Goal: Task Accomplishment & Management: Manage account settings

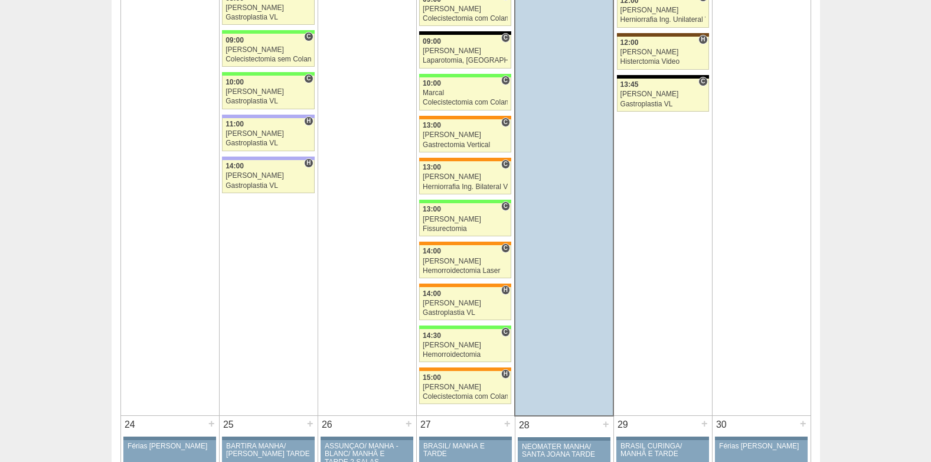
scroll to position [2303, 0]
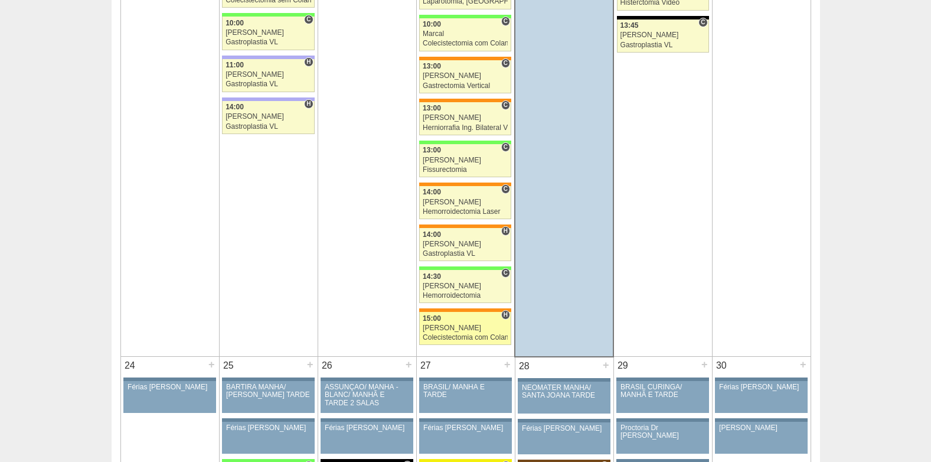
click at [461, 325] on div "[PERSON_NAME]" at bounding box center [465, 328] width 85 height 8
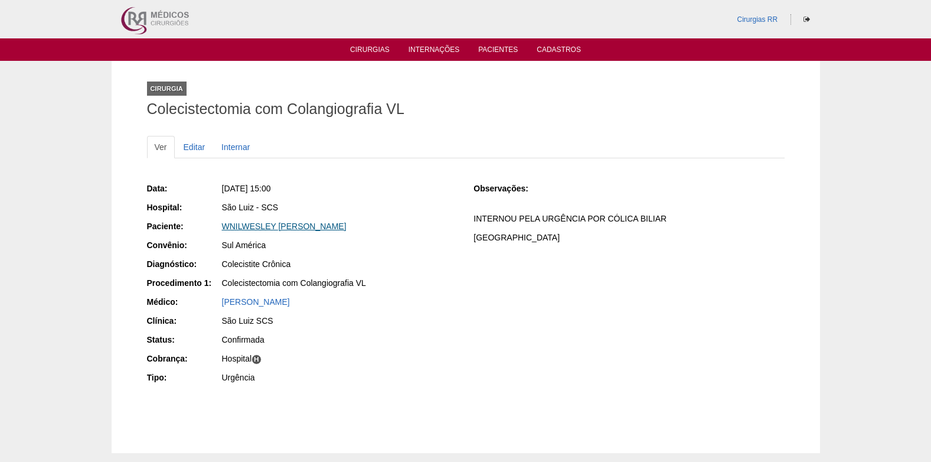
click at [278, 228] on link "WNILWESLEY [PERSON_NAME]" at bounding box center [284, 225] width 125 height 9
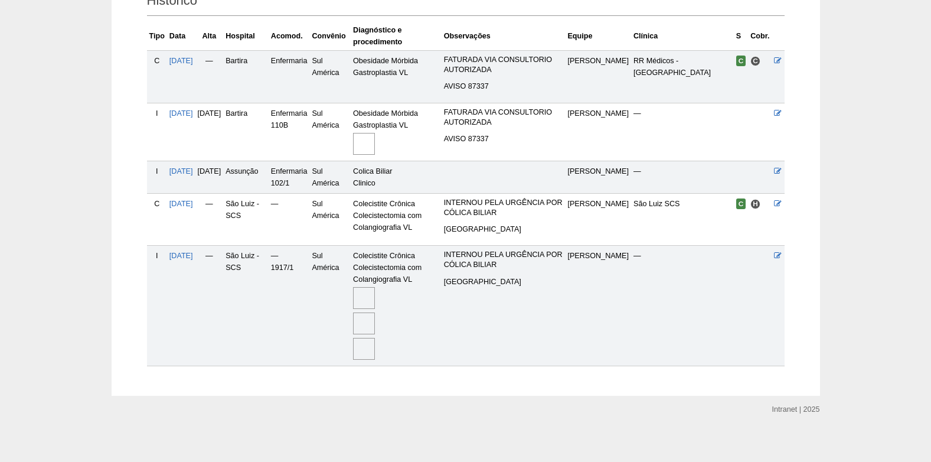
scroll to position [295, 0]
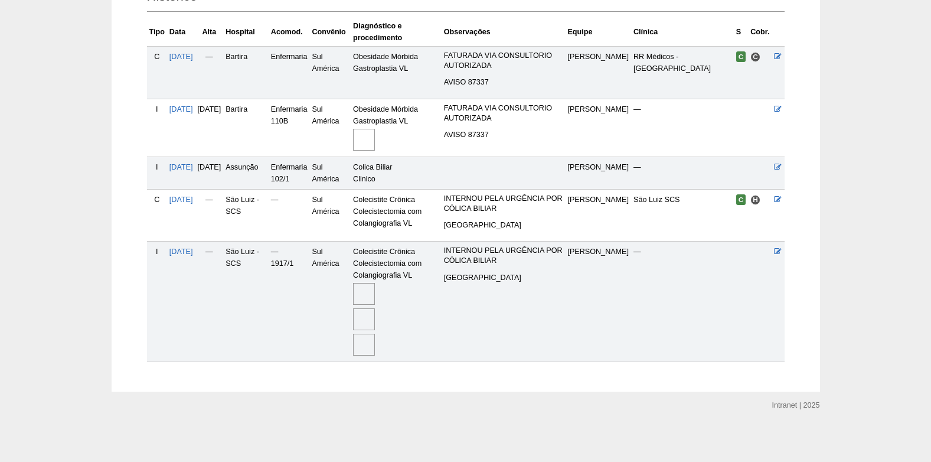
click at [375, 294] on img at bounding box center [364, 294] width 22 height 22
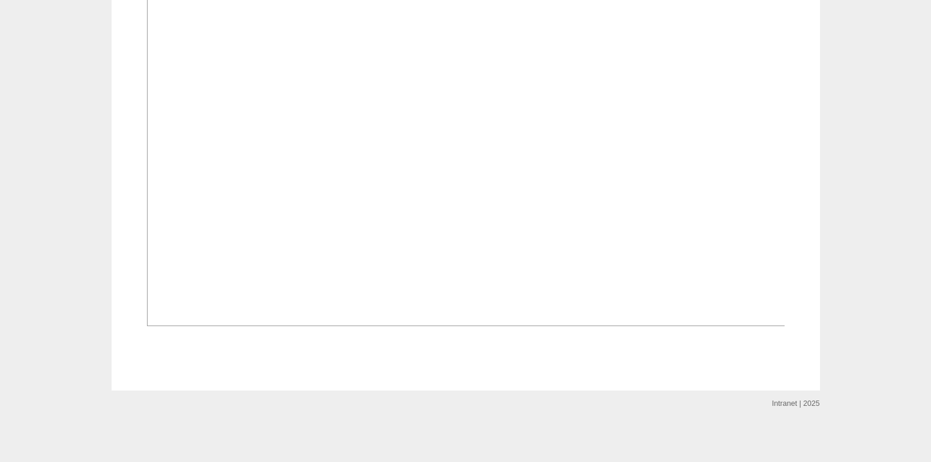
scroll to position [2603, 0]
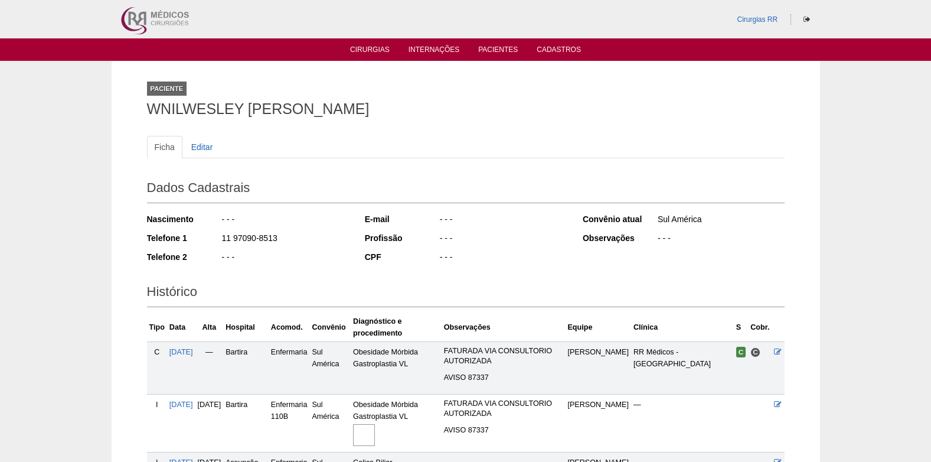
scroll to position [291, 0]
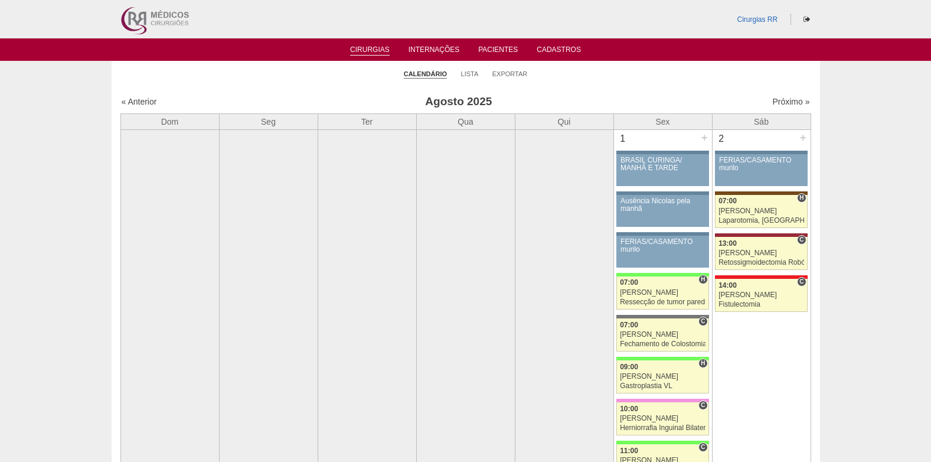
scroll to position [2303, 0]
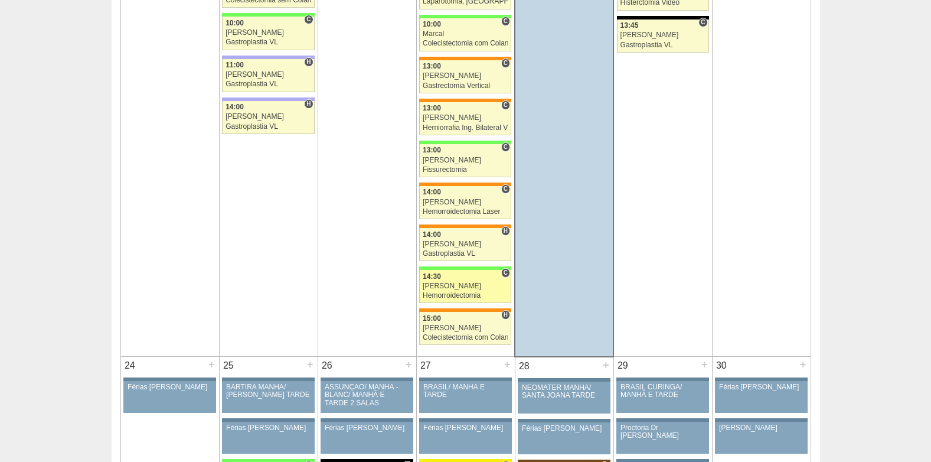
click at [456, 283] on div "Juliana" at bounding box center [465, 286] width 85 height 8
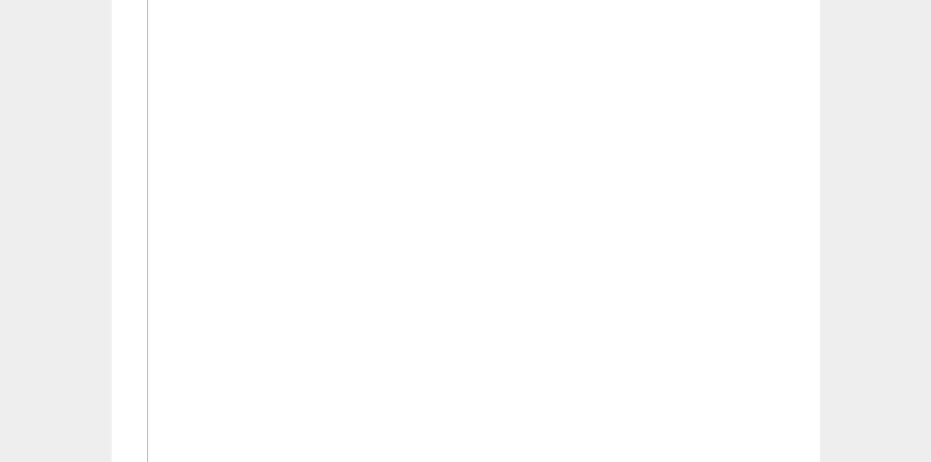
scroll to position [2363, 0]
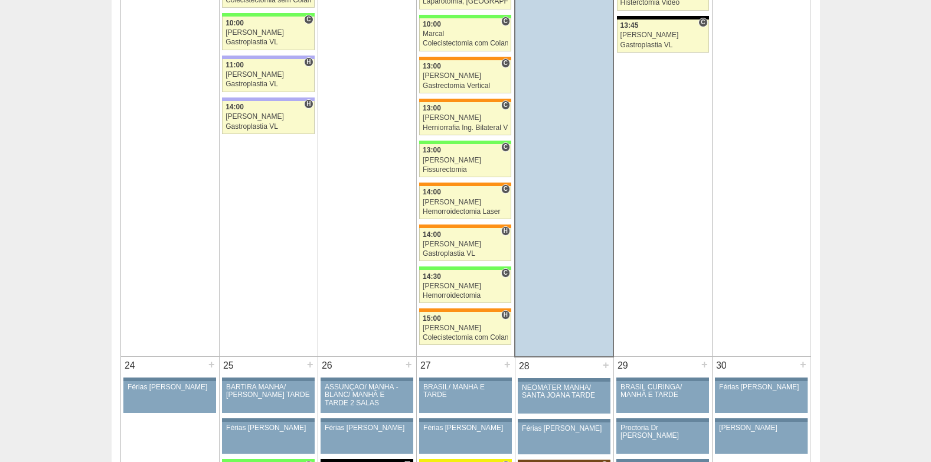
scroll to position [2303, 0]
click at [457, 237] on div "14:00" at bounding box center [465, 235] width 85 height 8
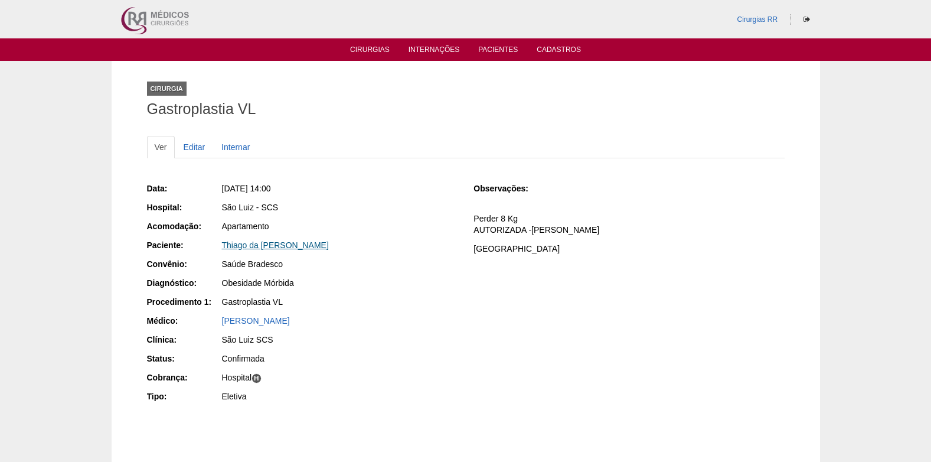
click at [260, 243] on link "Thiago da [PERSON_NAME]" at bounding box center [275, 244] width 107 height 9
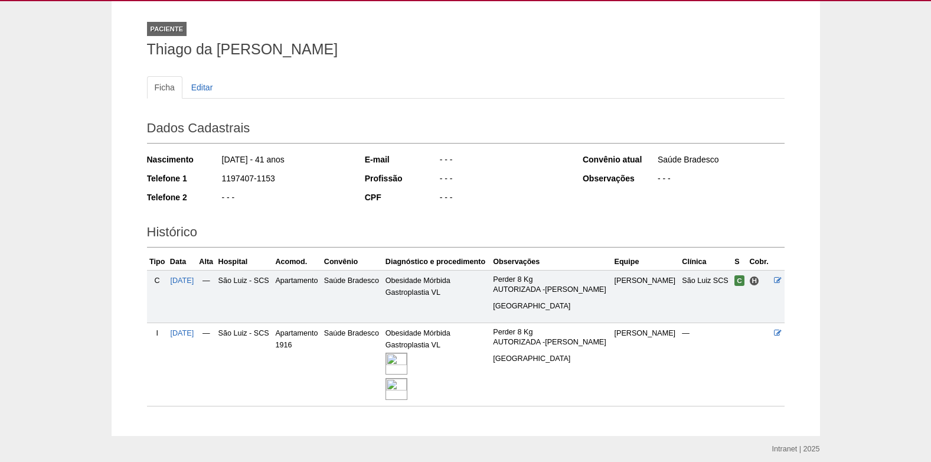
scroll to position [105, 0]
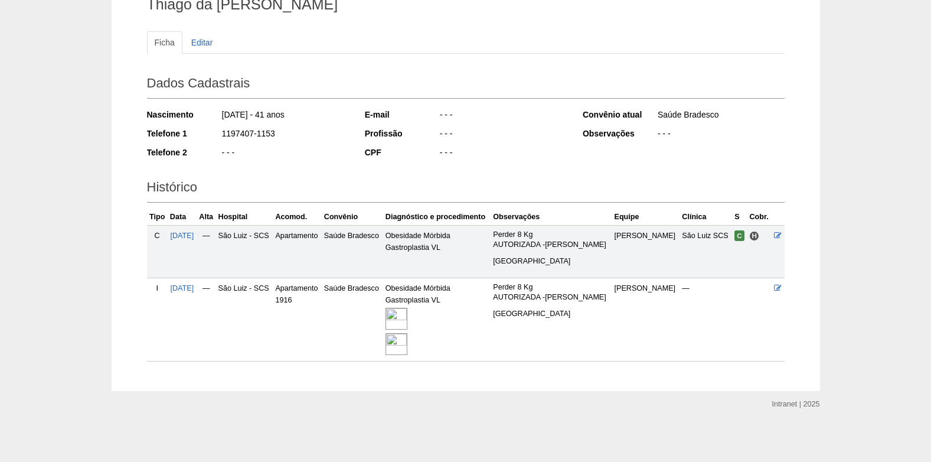
click at [408, 314] on img at bounding box center [397, 319] width 22 height 22
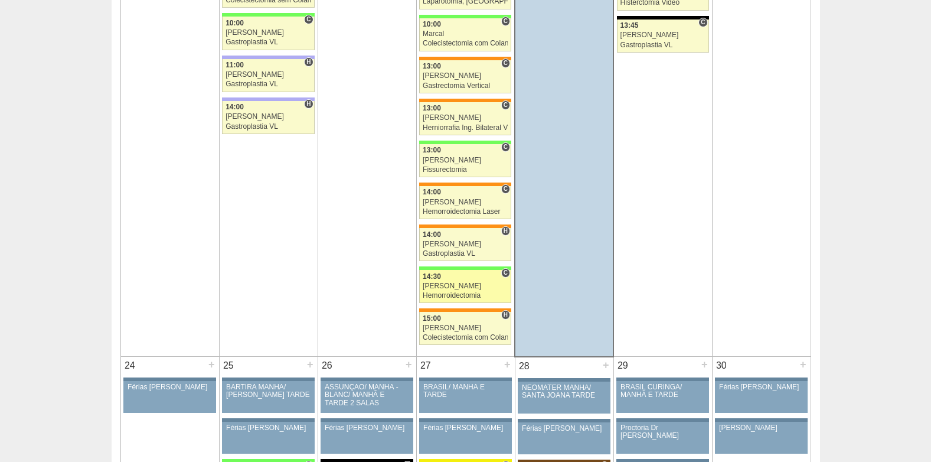
scroll to position [2244, 0]
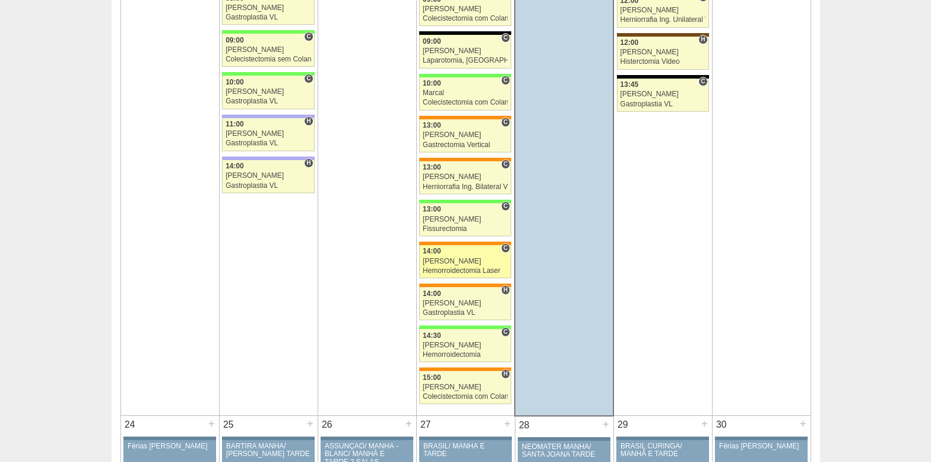
click at [449, 265] on div "[PERSON_NAME]" at bounding box center [465, 262] width 85 height 8
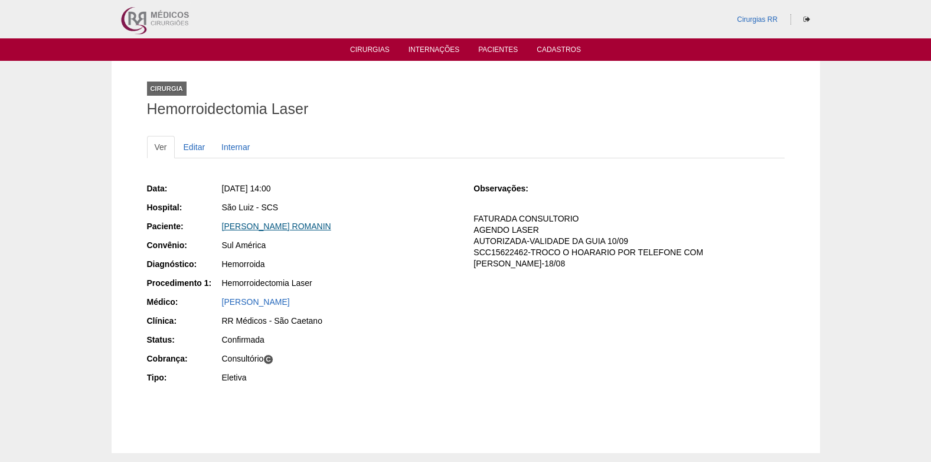
click at [307, 222] on link "[PERSON_NAME] ROMANIN" at bounding box center [276, 225] width 109 height 9
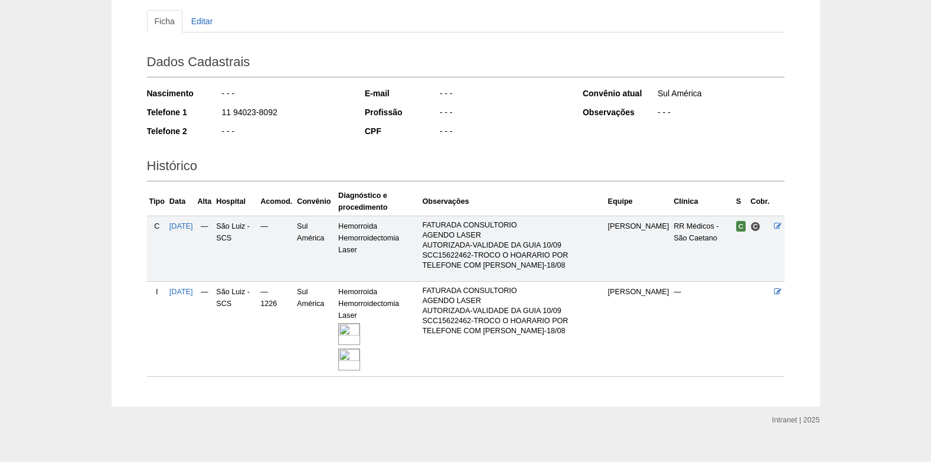
scroll to position [130, 0]
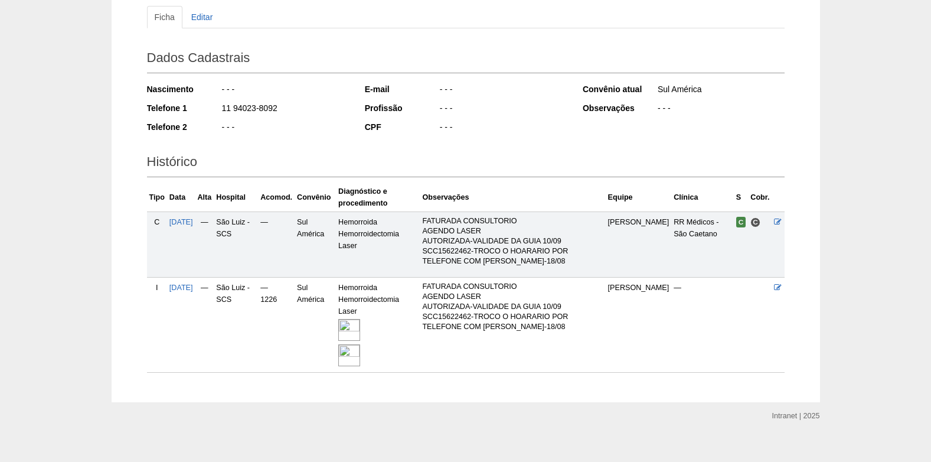
click at [360, 319] on img at bounding box center [349, 330] width 22 height 22
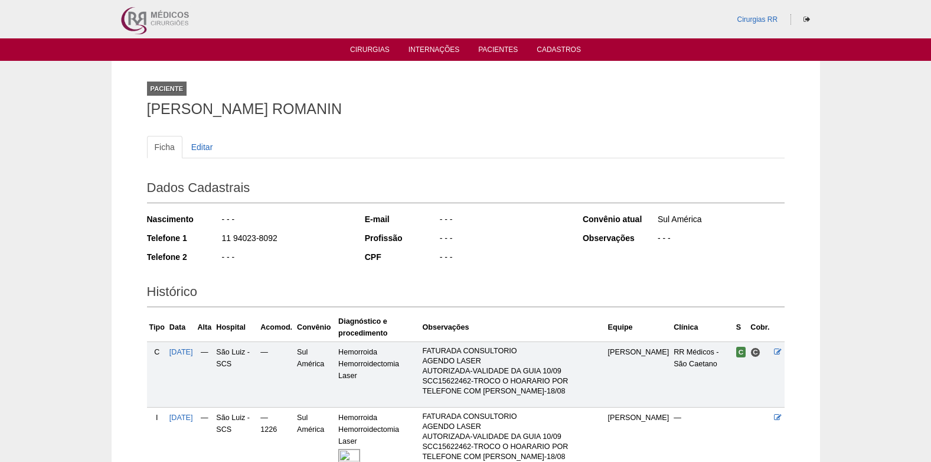
scroll to position [130, 0]
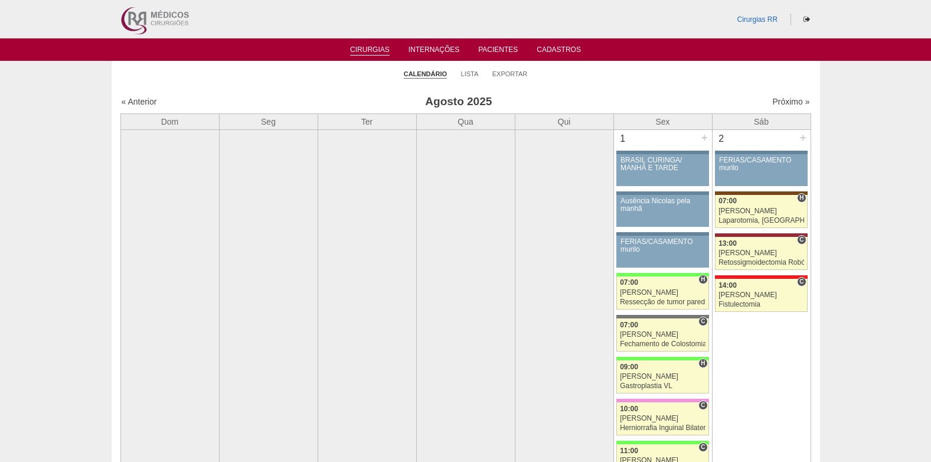
scroll to position [2244, 0]
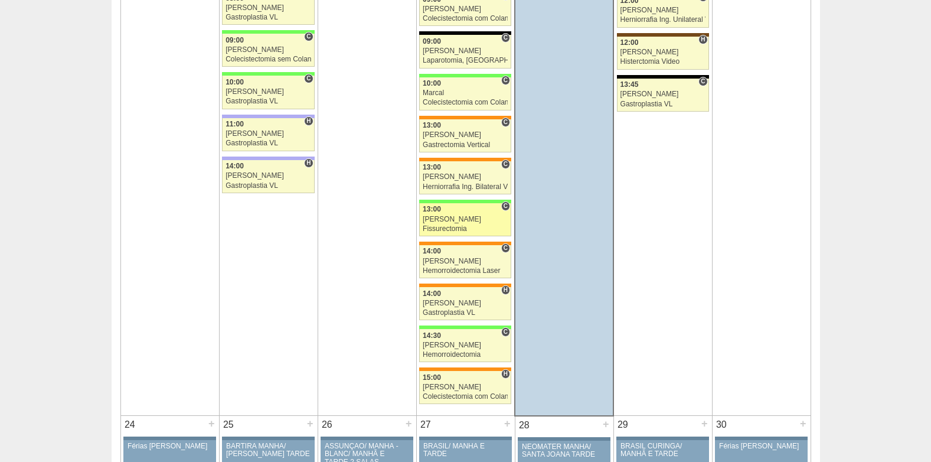
click at [451, 229] on div "Fissurectomia" at bounding box center [465, 229] width 85 height 8
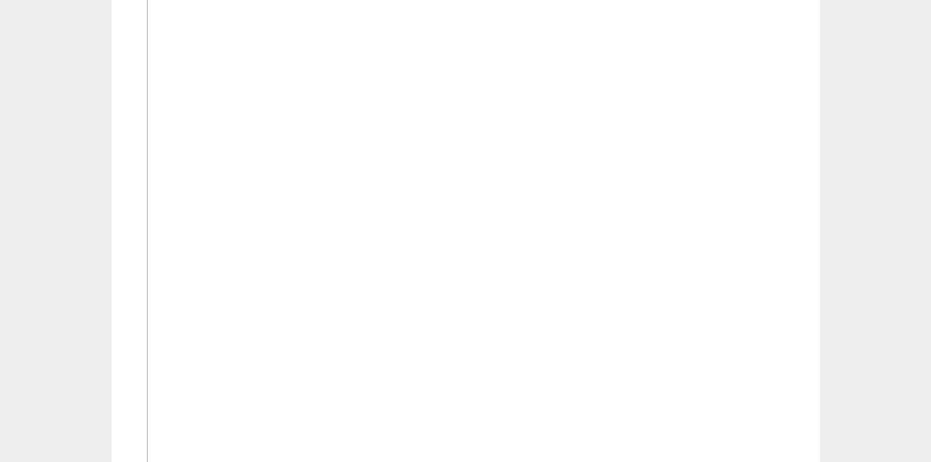
scroll to position [2422, 0]
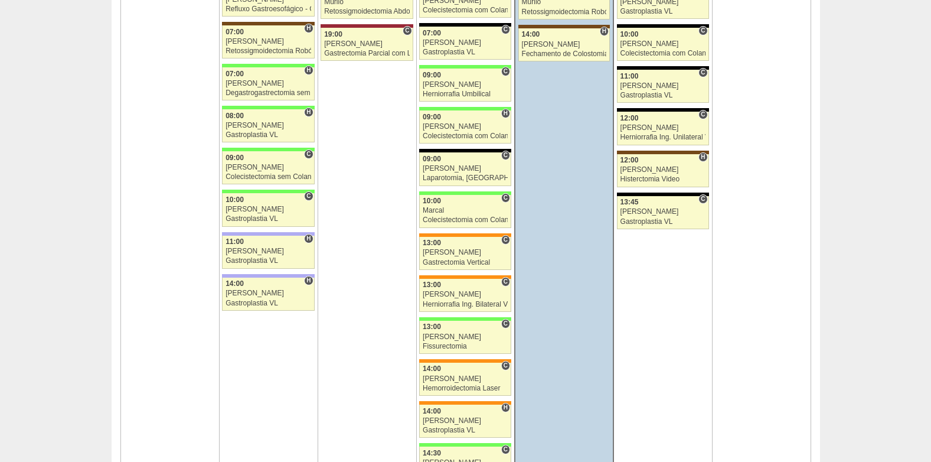
scroll to position [2126, 0]
click at [470, 302] on div "Herniorrafia Ing. Bilateral VL" at bounding box center [465, 305] width 85 height 8
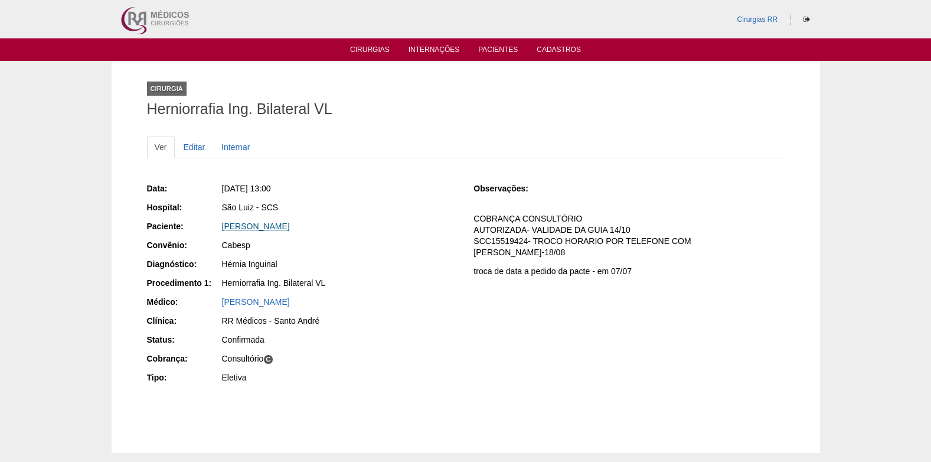
click at [284, 228] on link "[PERSON_NAME]" at bounding box center [256, 225] width 68 height 9
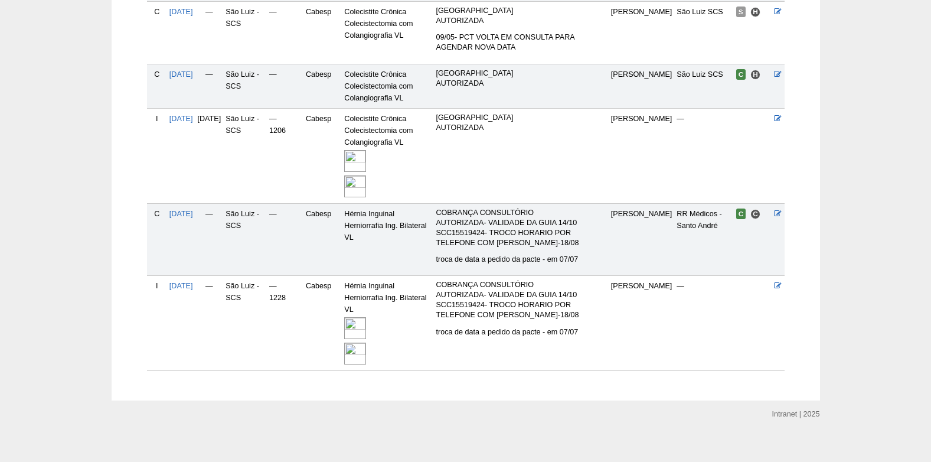
scroll to position [383, 0]
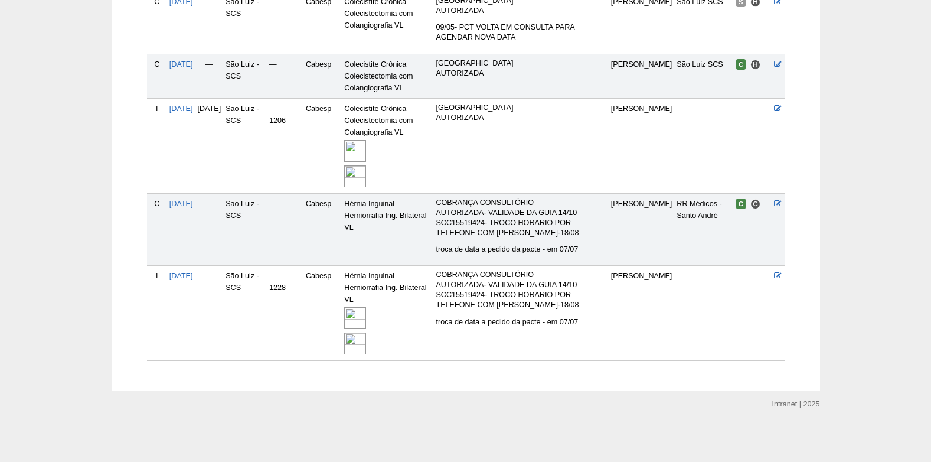
click at [366, 317] on img at bounding box center [355, 318] width 22 height 22
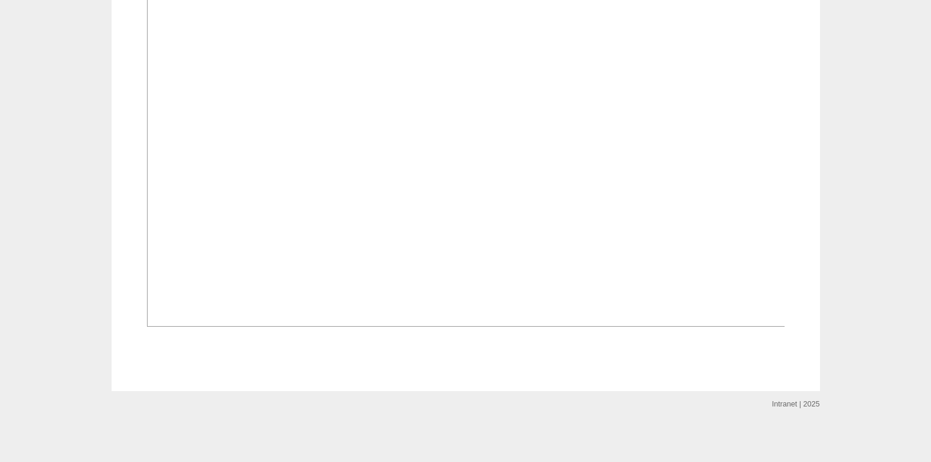
scroll to position [904, 0]
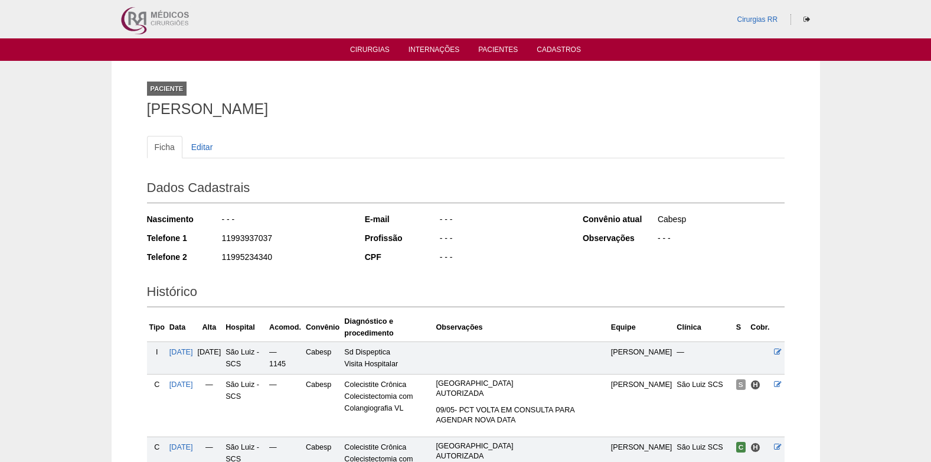
scroll to position [381, 0]
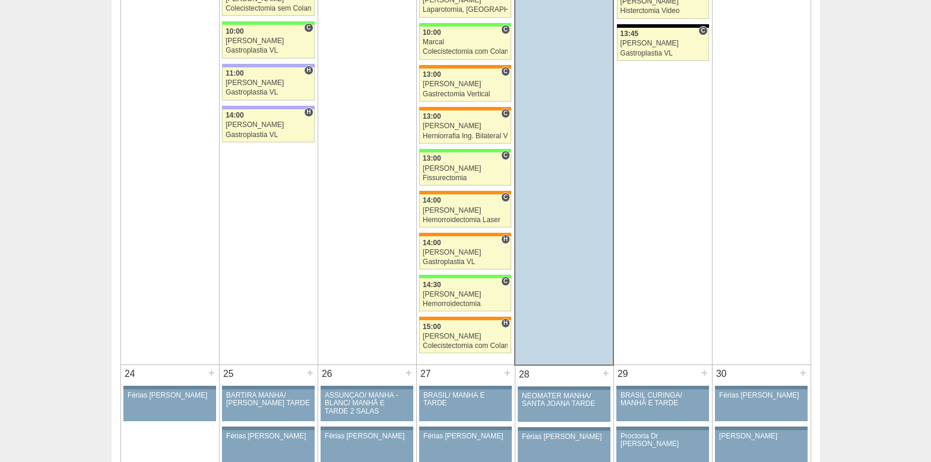
scroll to position [2303, 0]
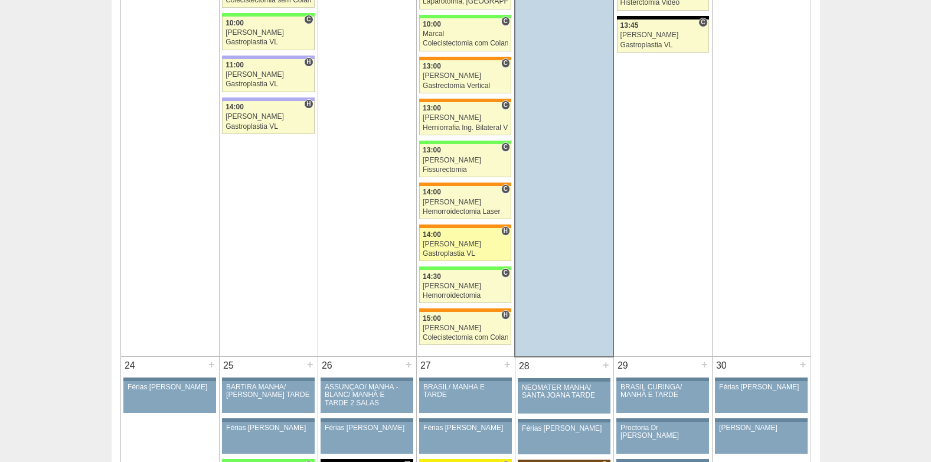
click at [447, 246] on div "[PERSON_NAME]" at bounding box center [465, 244] width 85 height 8
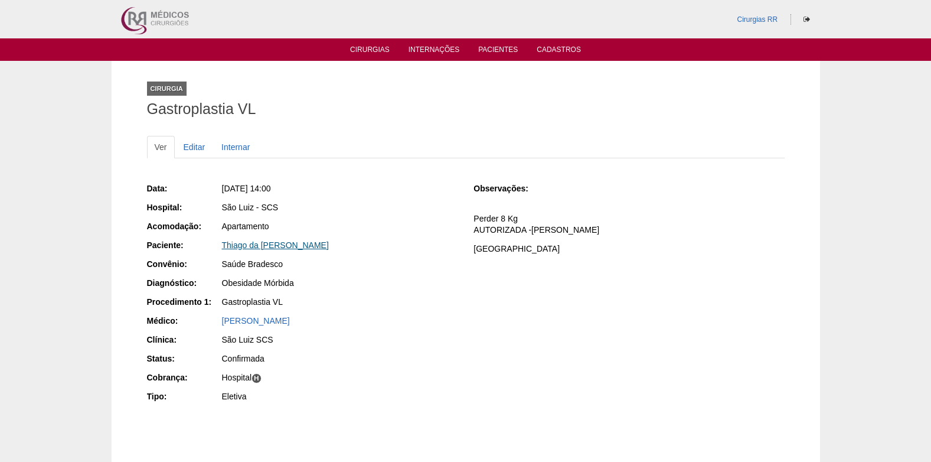
click at [275, 243] on link "Thiago da [PERSON_NAME]" at bounding box center [275, 244] width 107 height 9
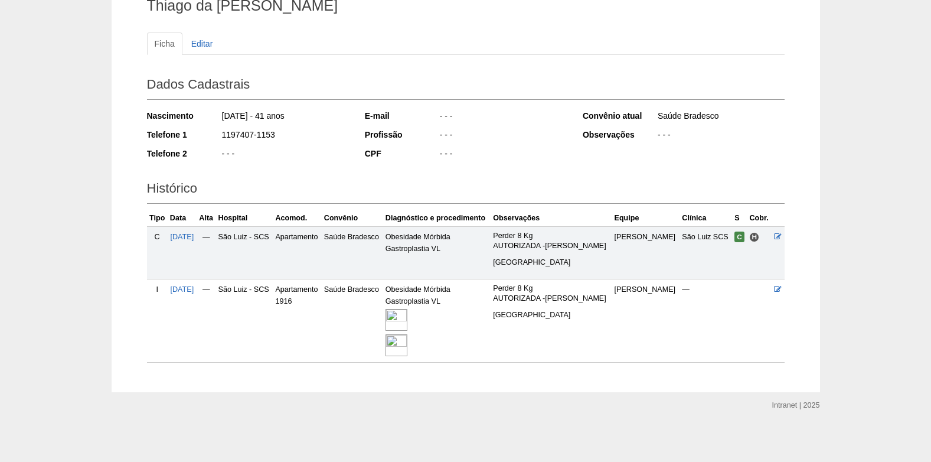
scroll to position [105, 0]
click at [408, 320] on img at bounding box center [397, 319] width 22 height 22
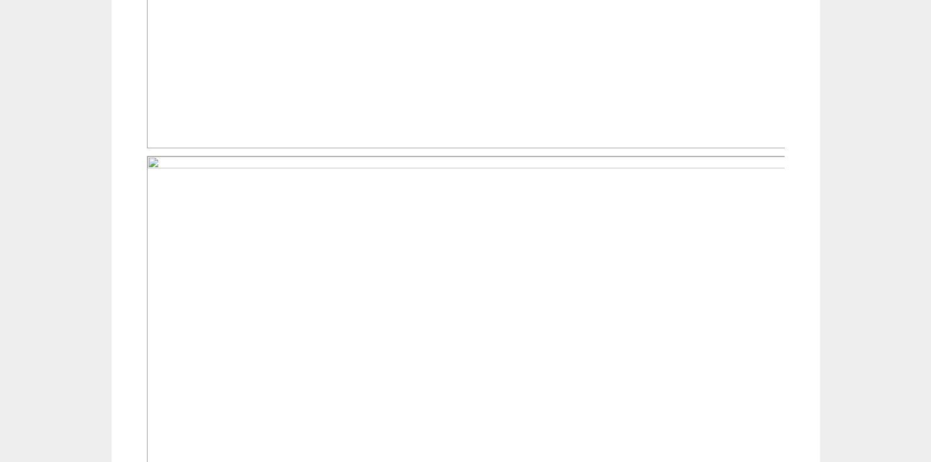
scroll to position [827, 0]
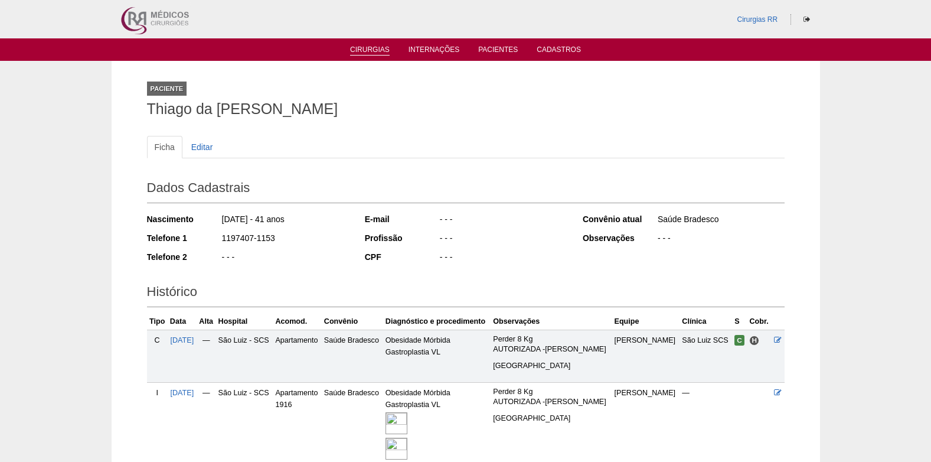
click at [364, 52] on link "Cirurgias" at bounding box center [370, 50] width 40 height 10
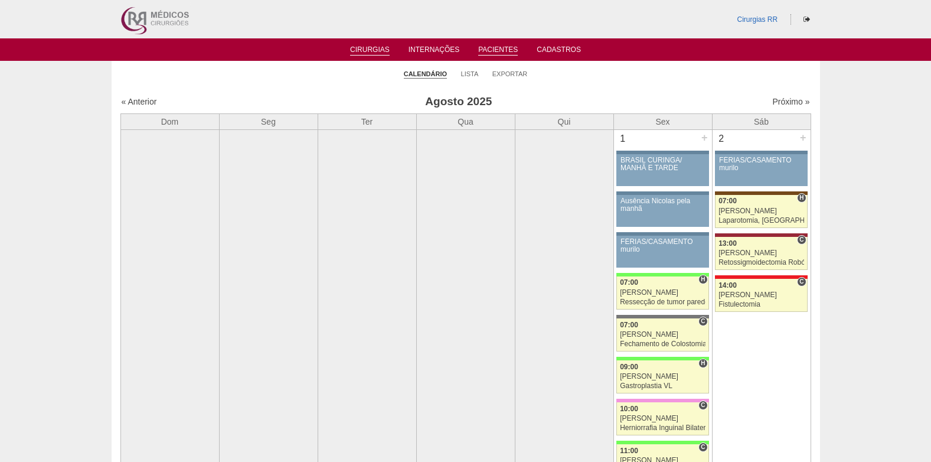
click at [501, 47] on link "Pacientes" at bounding box center [498, 50] width 40 height 10
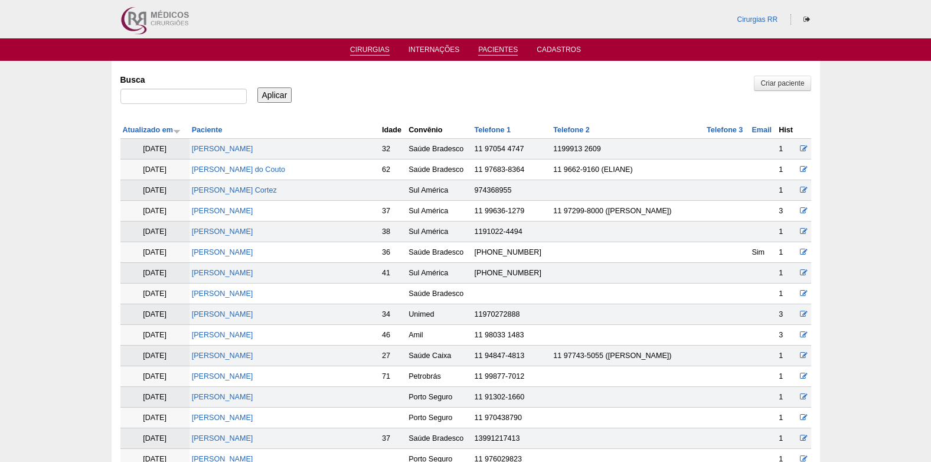
click at [357, 47] on link "Cirurgias" at bounding box center [370, 50] width 40 height 10
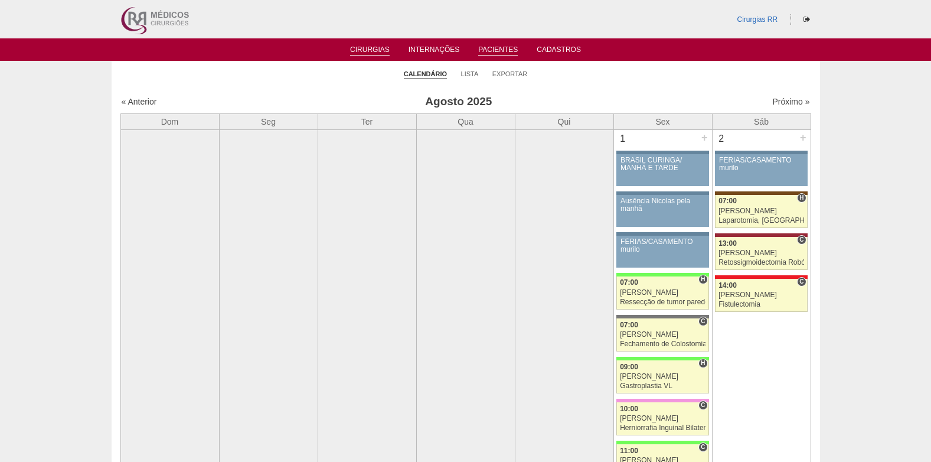
click at [497, 47] on link "Pacientes" at bounding box center [498, 50] width 40 height 10
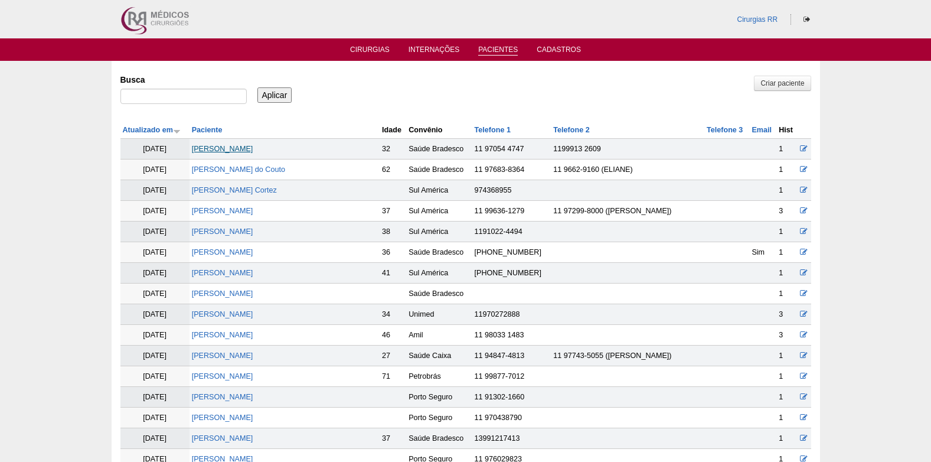
click at [221, 146] on link "[PERSON_NAME]" at bounding box center [222, 149] width 61 height 8
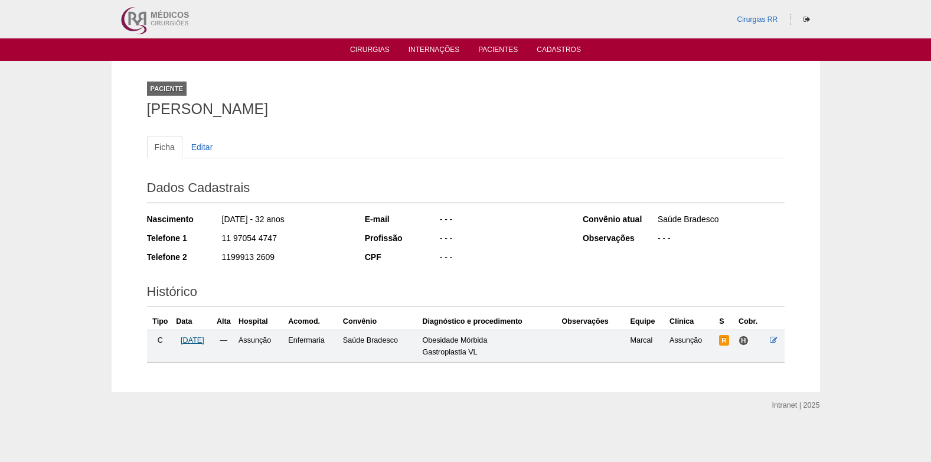
click at [201, 341] on span "[DATE]" at bounding box center [193, 340] width 24 height 8
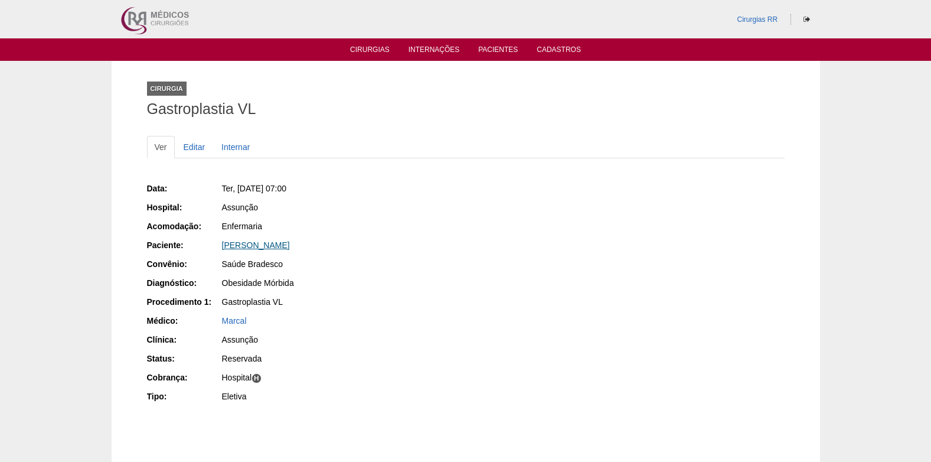
click at [256, 247] on link "[PERSON_NAME]" at bounding box center [256, 244] width 68 height 9
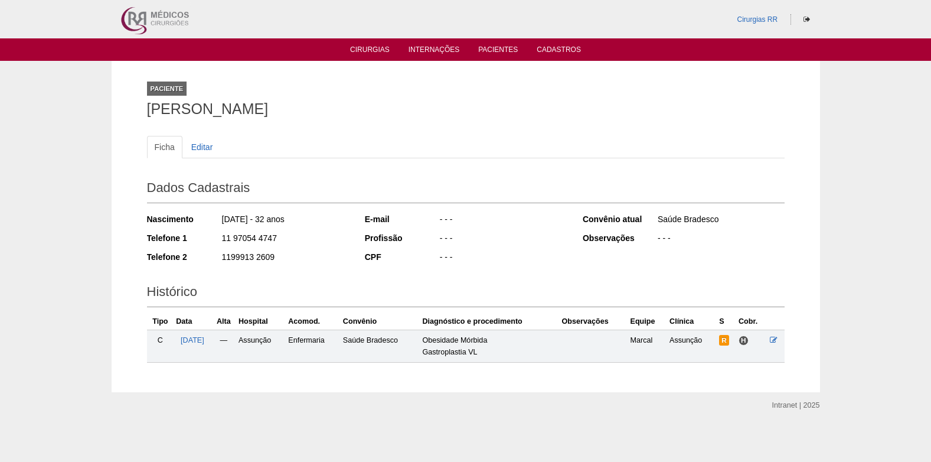
drag, startPoint x: 221, startPoint y: 241, endPoint x: 274, endPoint y: 245, distance: 53.3
click at [274, 245] on div "11 97054 4747" at bounding box center [285, 239] width 128 height 15
copy div "11 97054 4747"
click at [368, 46] on link "Cirurgias" at bounding box center [370, 50] width 40 height 10
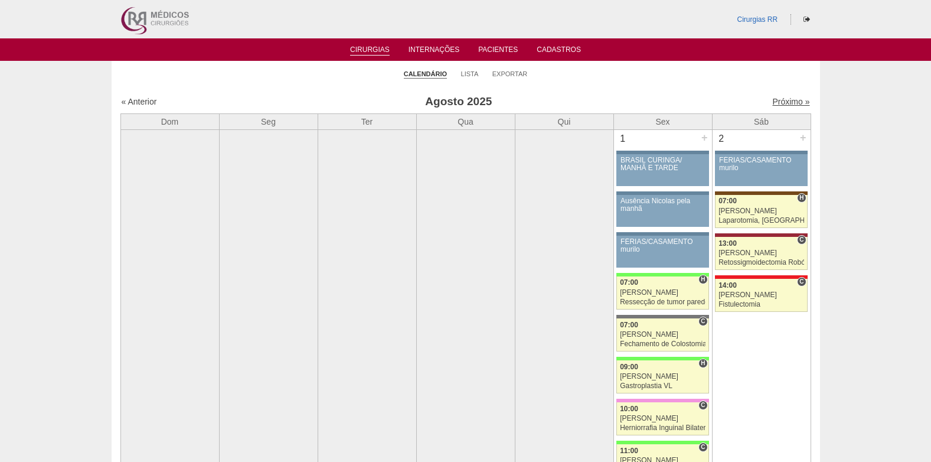
click at [776, 102] on link "Próximo »" at bounding box center [791, 101] width 37 height 9
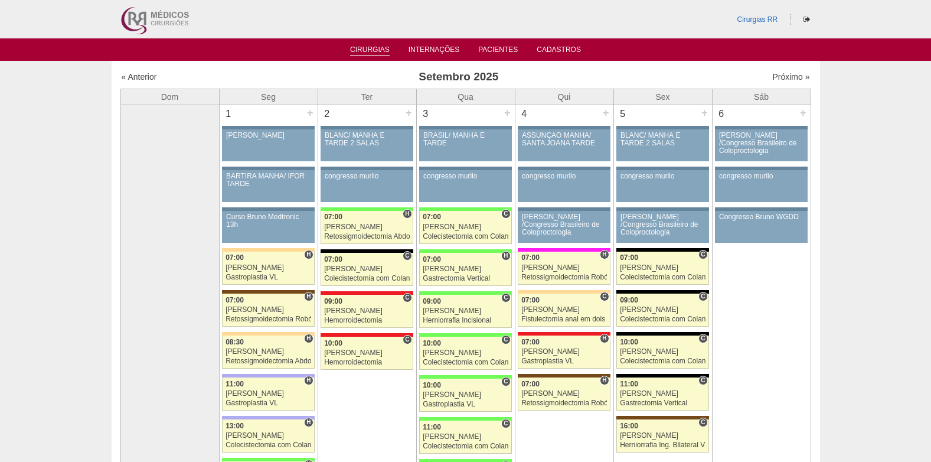
click at [367, 50] on link "Cirurgias" at bounding box center [370, 50] width 40 height 10
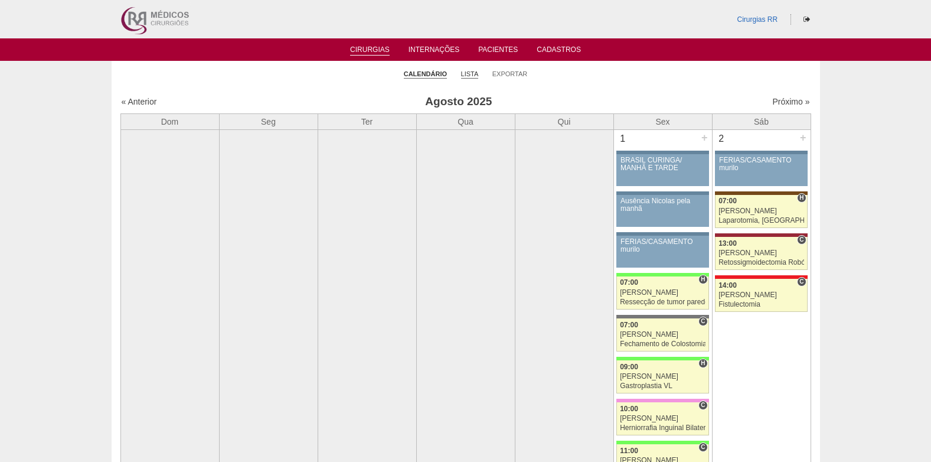
click at [468, 74] on link "Lista" at bounding box center [470, 74] width 18 height 9
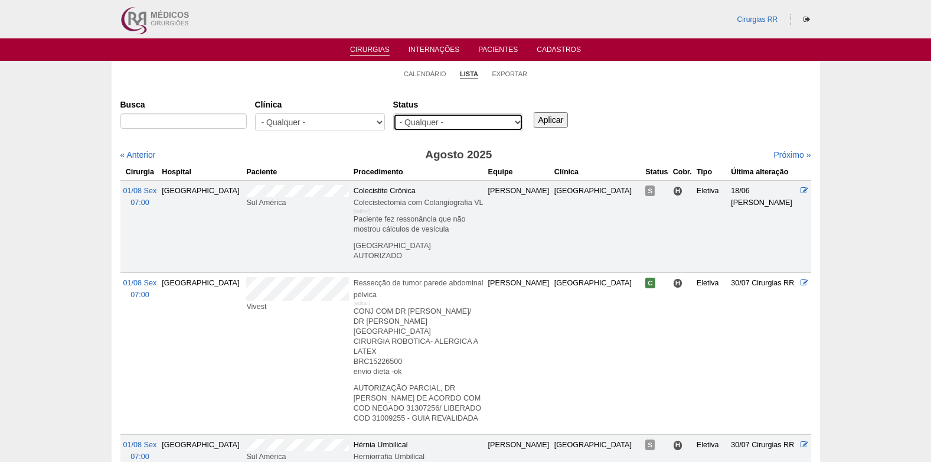
click at [509, 126] on select "- Qualquer - Reservada Confirmada Suspensa Cancelada" at bounding box center [458, 122] width 130 height 18
select select "resr"
click at [393, 113] on select "- Qualquer - Reservada Confirmada Suspensa Cancelada" at bounding box center [458, 122] width 130 height 18
click at [556, 123] on input "Aplicar" at bounding box center [551, 119] width 35 height 15
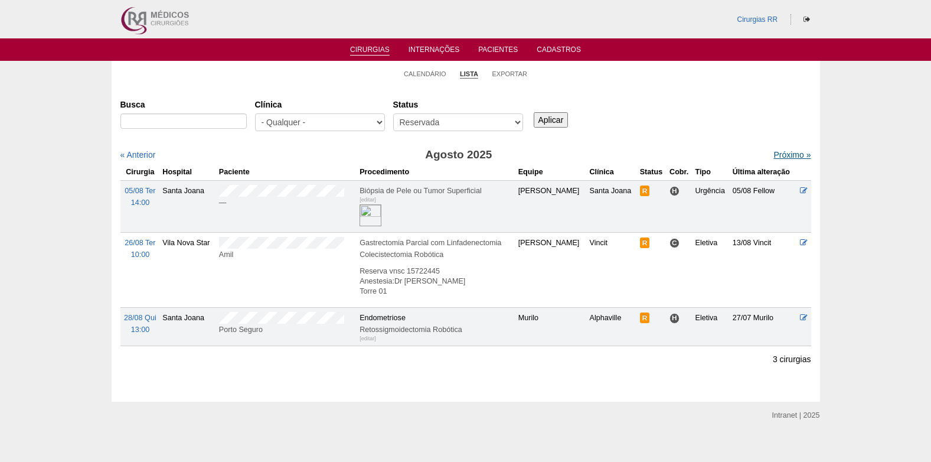
click at [774, 153] on link "Próximo »" at bounding box center [792, 154] width 37 height 9
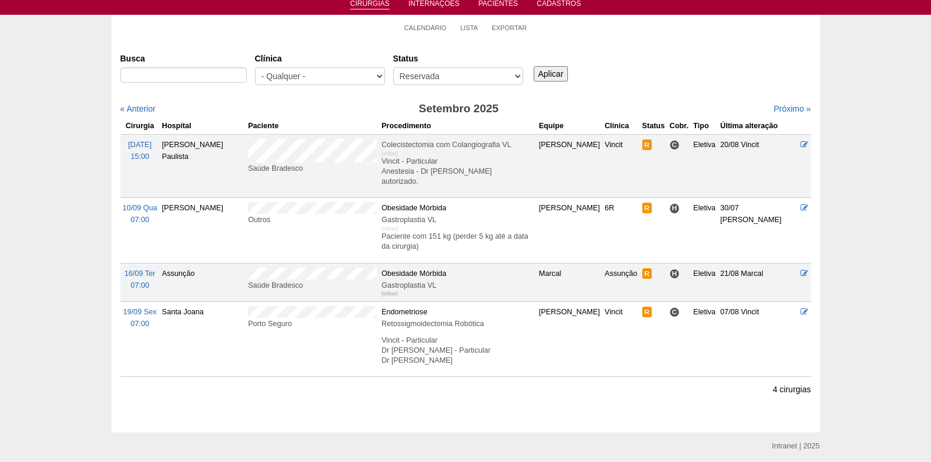
scroll to position [59, 0]
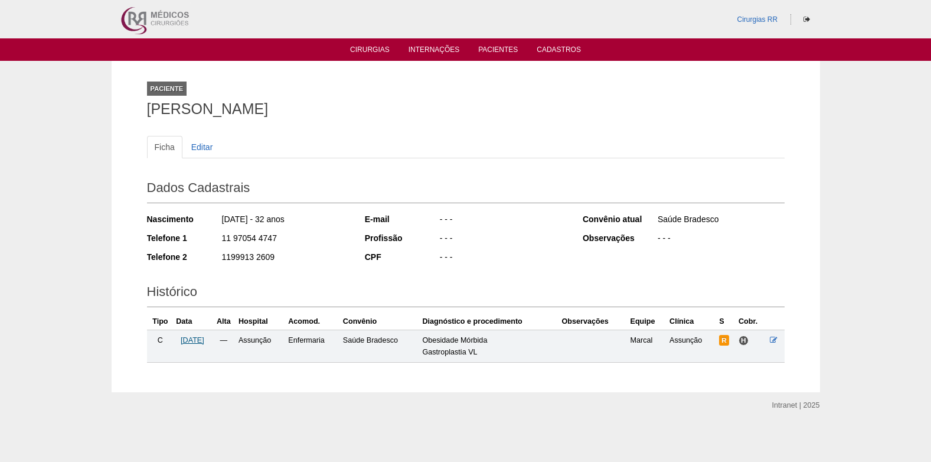
click at [203, 339] on span "[DATE]" at bounding box center [193, 340] width 24 height 8
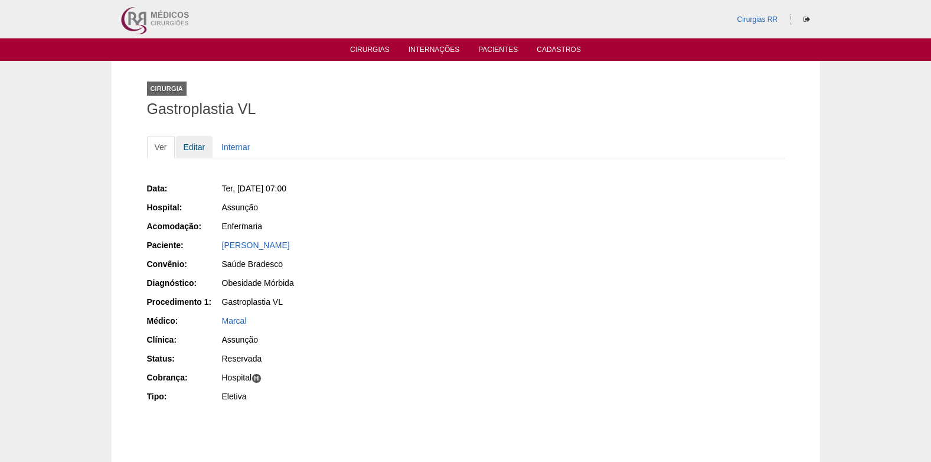
click at [195, 146] on link "Editar" at bounding box center [194, 147] width 37 height 22
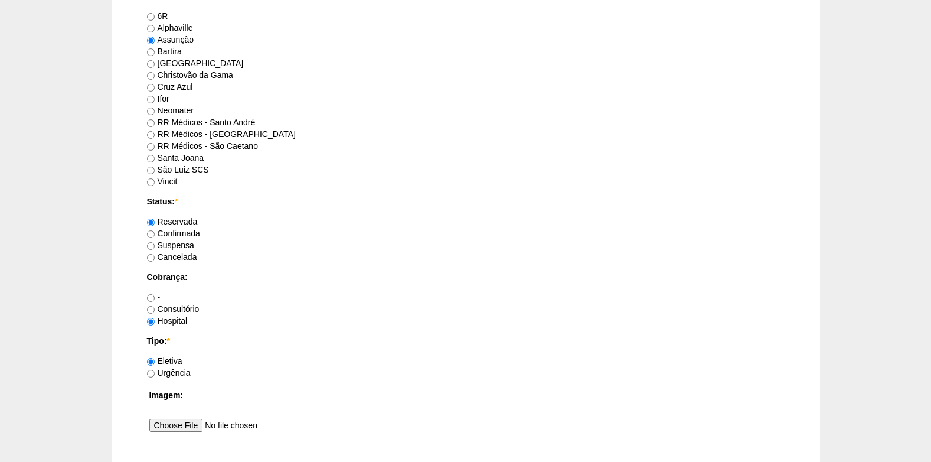
scroll to position [768, 0]
click at [155, 234] on label "Confirmada" at bounding box center [173, 231] width 53 height 9
click at [155, 234] on input "Confirmada" at bounding box center [151, 233] width 8 height 8
radio input "true"
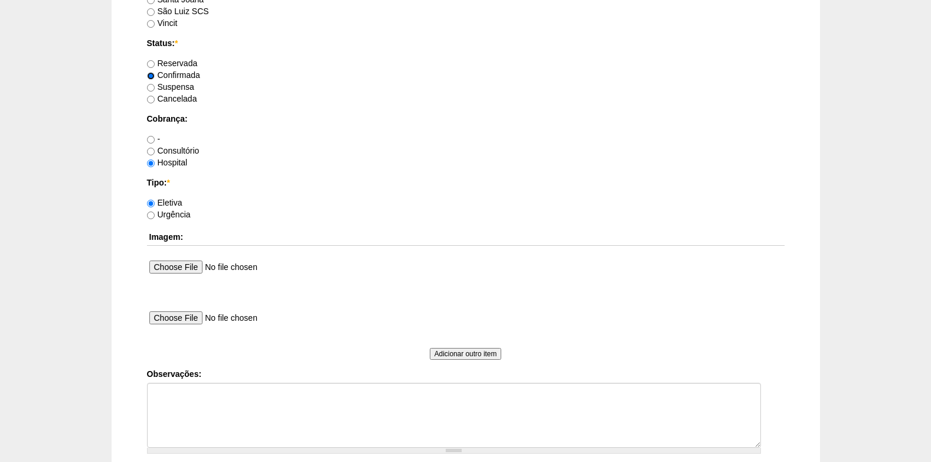
scroll to position [945, 0]
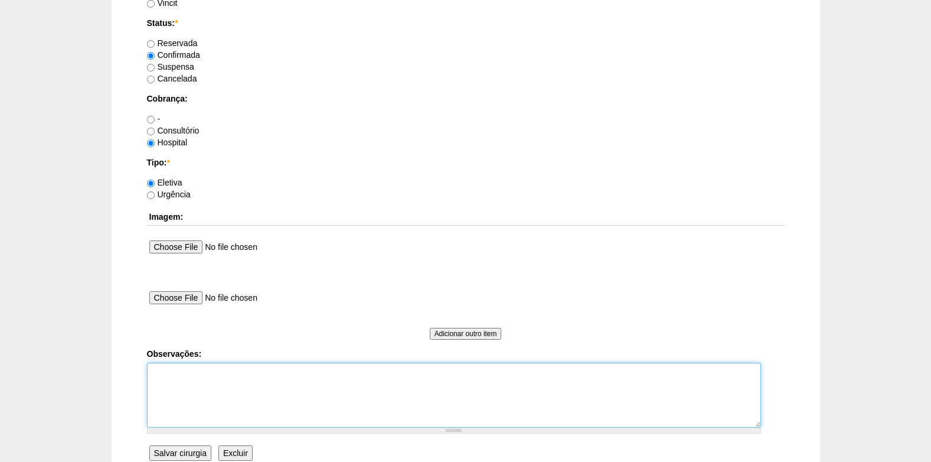
click at [199, 395] on textarea "Observações:" at bounding box center [454, 395] width 614 height 65
type textarea "c"
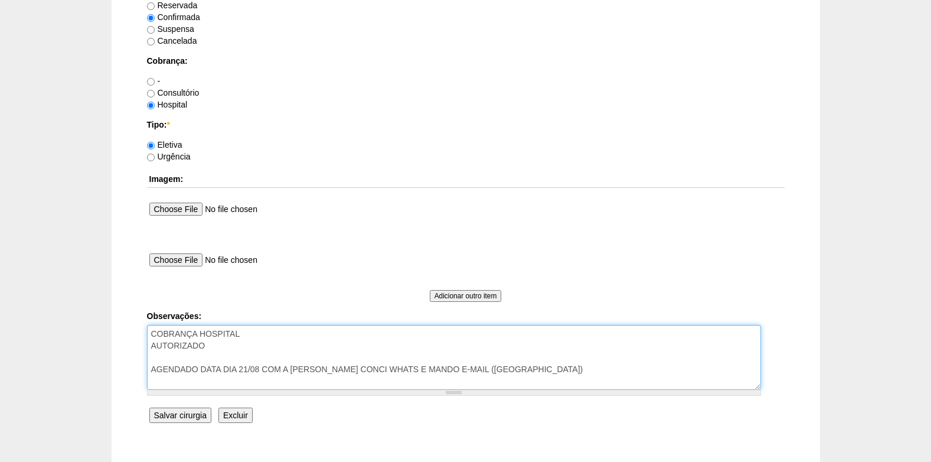
scroll to position [1004, 0]
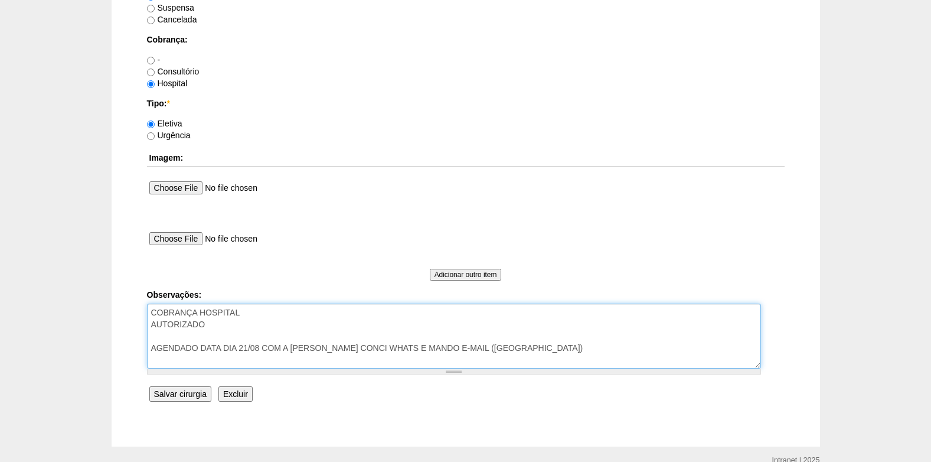
type textarea "COBRANÇA HOSPITAL AUTORIZADO AGENDADO DATA DIA 21/08 COM A DANI CONCI WHATS E M…"
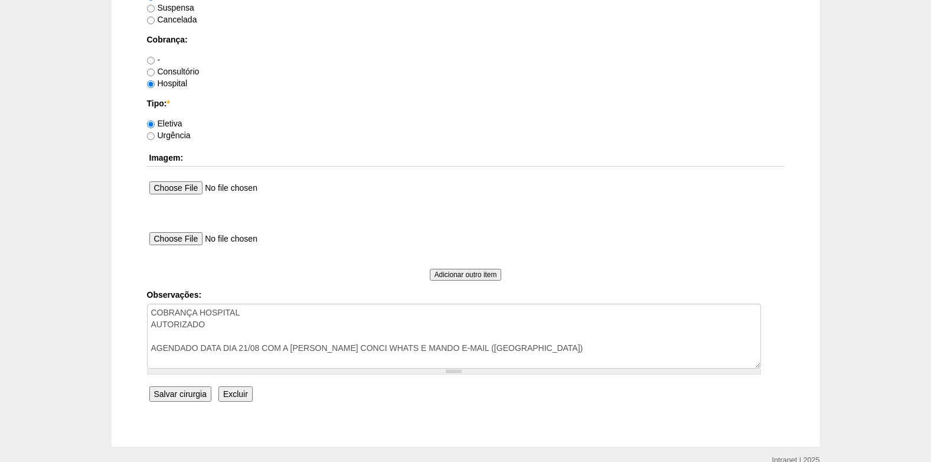
click at [175, 397] on input "Salvar cirurgia" at bounding box center [180, 393] width 62 height 15
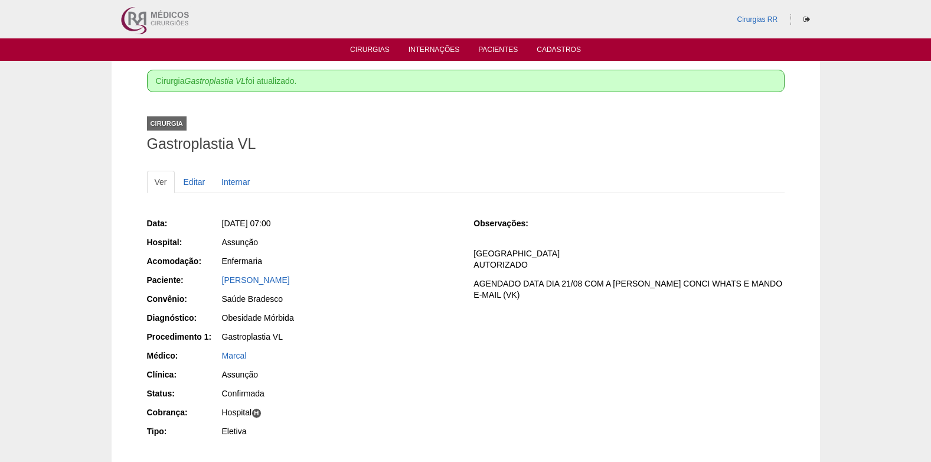
drag, startPoint x: 221, startPoint y: 285, endPoint x: 293, endPoint y: 282, distance: 72.1
click at [293, 282] on div "[PERSON_NAME]" at bounding box center [339, 281] width 237 height 15
copy link "[PERSON_NAME]"
click at [379, 50] on link "Cirurgias" at bounding box center [370, 50] width 40 height 10
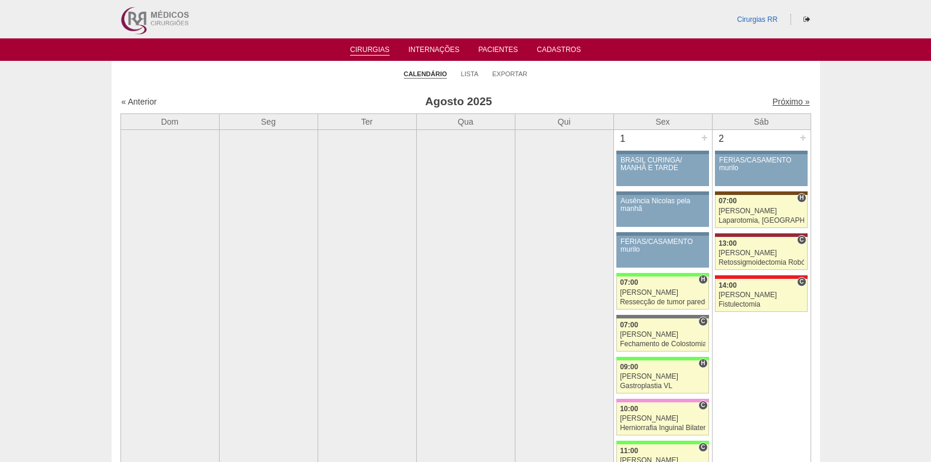
click at [780, 99] on link "Próximo »" at bounding box center [791, 101] width 37 height 9
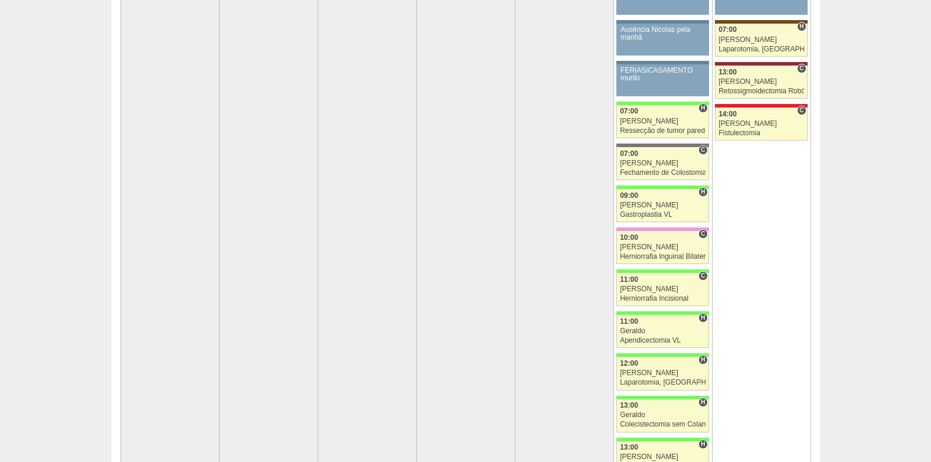
scroll to position [177, 0]
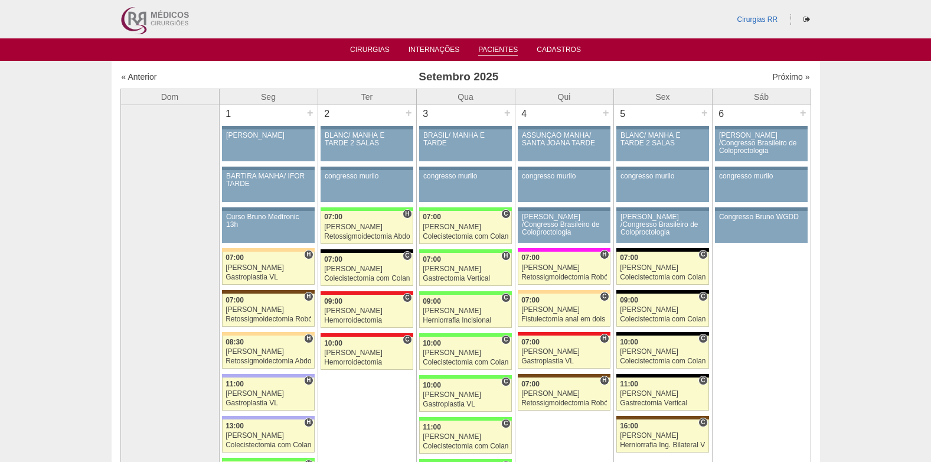
click at [506, 48] on link "Pacientes" at bounding box center [498, 50] width 40 height 10
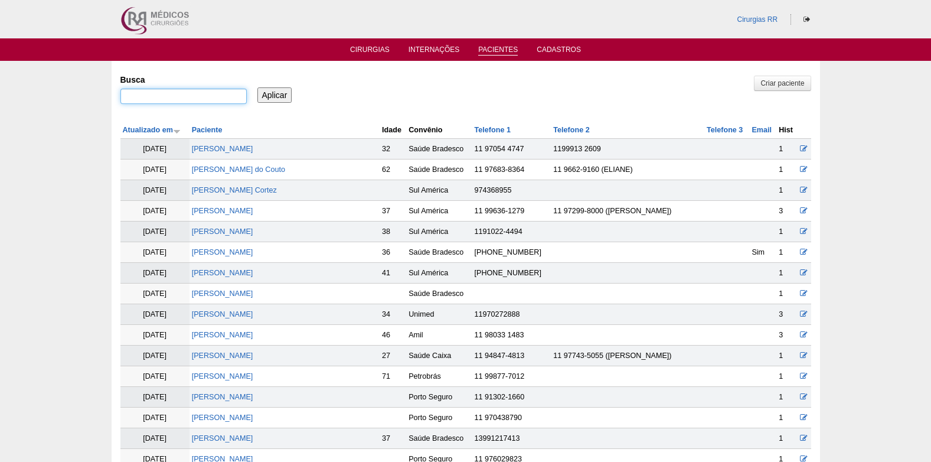
click at [214, 90] on input "Busca" at bounding box center [183, 96] width 126 height 15
paste input "[PERSON_NAME]"
type input "KELLI DANIELA DA SILVA"
click at [283, 99] on input "Aplicar" at bounding box center [275, 94] width 35 height 15
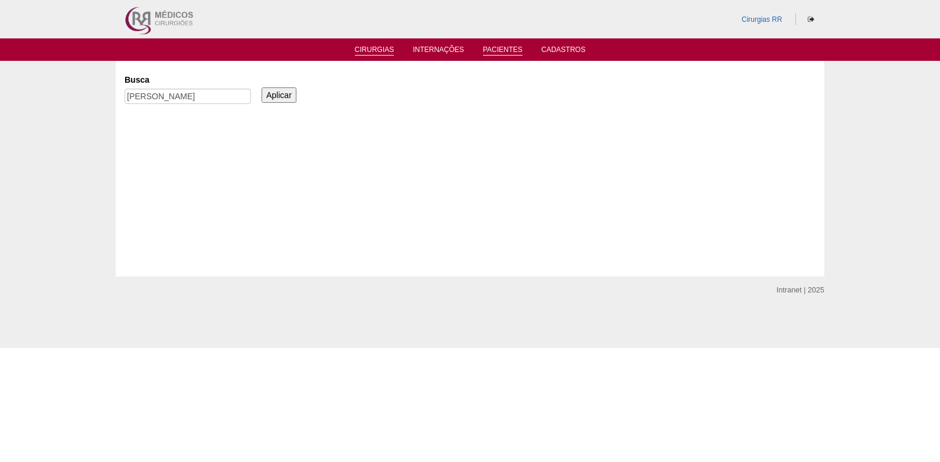
click at [378, 53] on link "Cirurgias" at bounding box center [375, 50] width 40 height 10
